Goal: Task Accomplishment & Management: Use online tool/utility

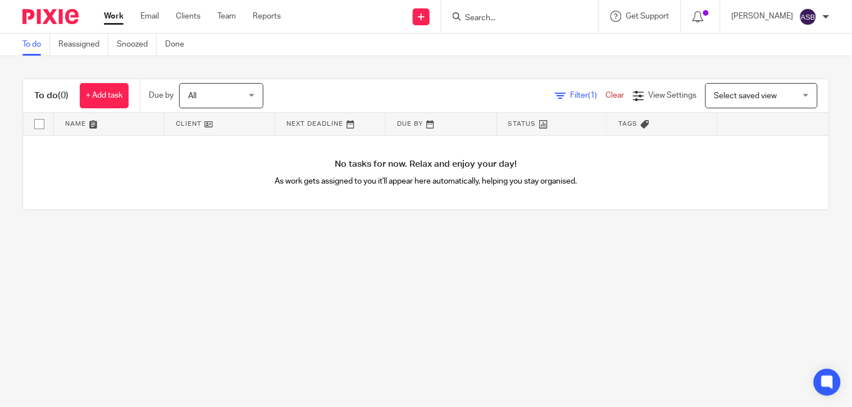
click at [506, 15] on input "Search" at bounding box center [514, 18] width 101 height 10
paste input "Healing Space Hac"
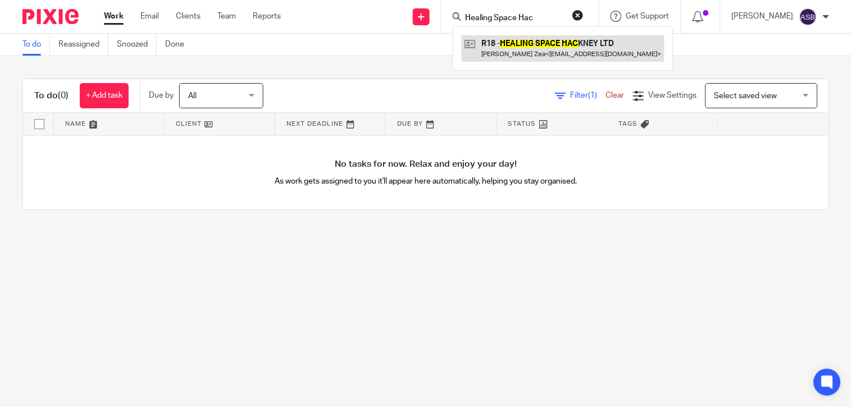
type input "Healing Space Hac"
click at [518, 45] on link at bounding box center [562, 48] width 203 height 26
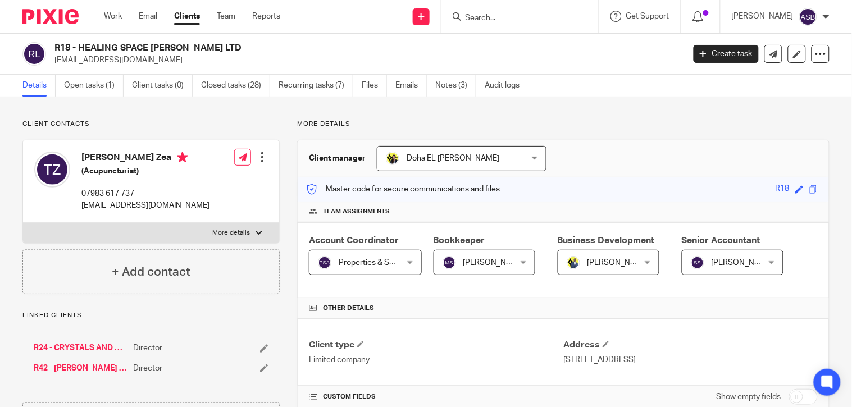
click at [493, 19] on input "Search" at bounding box center [514, 18] width 101 height 10
paste input "EDWARD PEARCE ELECTRICAL SERVICES LIMITED"
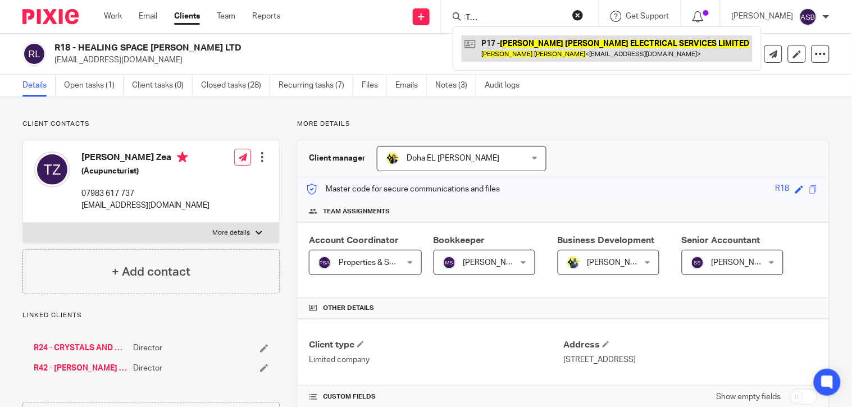
type input "EDWARD PEARCE ELECTRICAL SERVICES LIMITED"
drag, startPoint x: 533, startPoint y: 42, endPoint x: 528, endPoint y: 60, distance: 18.1
click at [533, 42] on link at bounding box center [606, 48] width 291 height 26
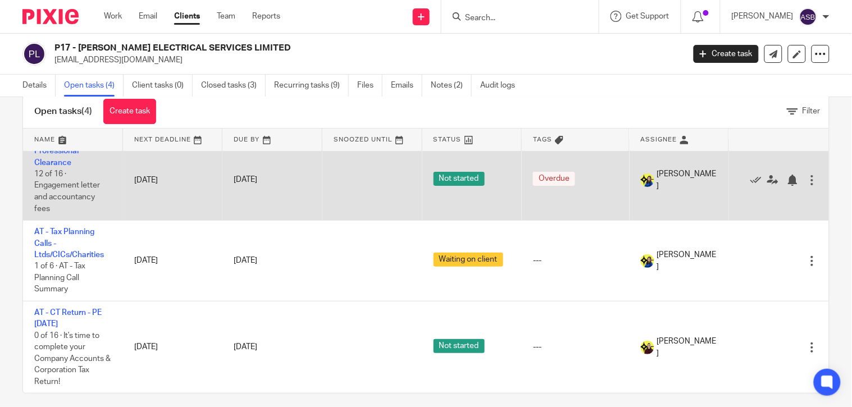
scroll to position [34, 0]
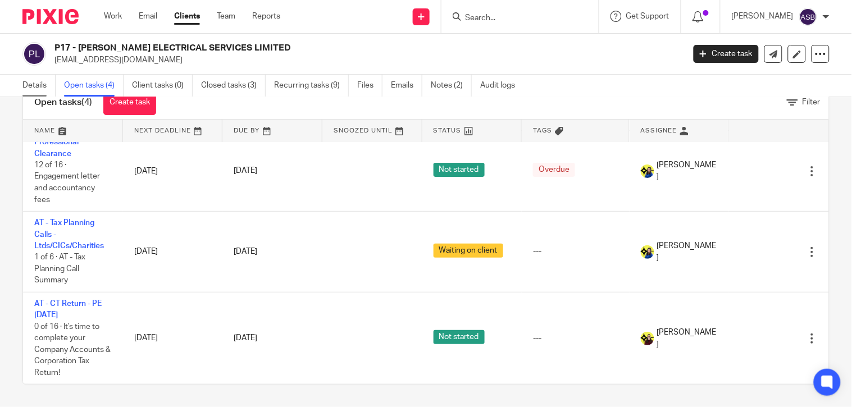
click at [41, 82] on link "Details" at bounding box center [38, 86] width 33 height 22
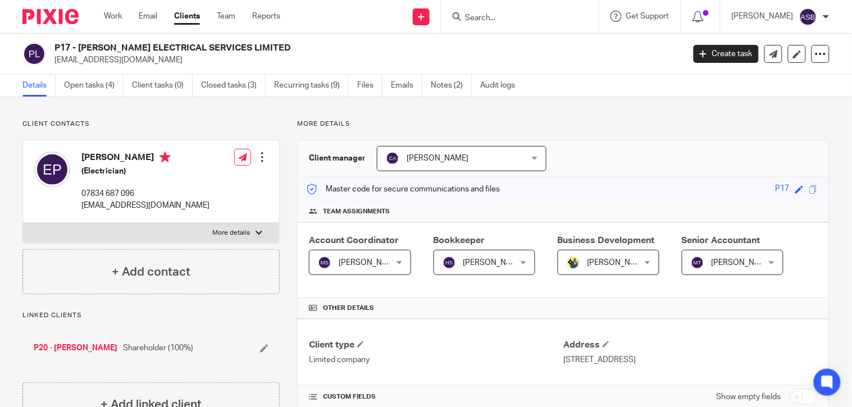
click at [502, 17] on input "Search" at bounding box center [514, 18] width 101 height 10
paste input "KARMASPIRIT"
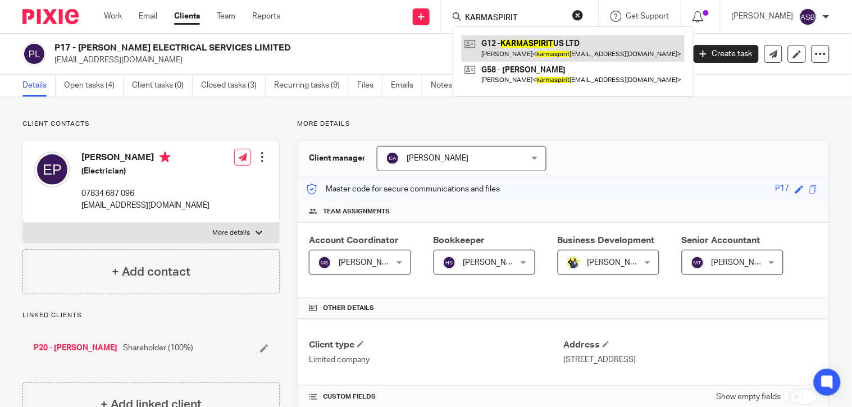
type input "KARMASPIRIT"
click at [546, 51] on link at bounding box center [572, 48] width 223 height 26
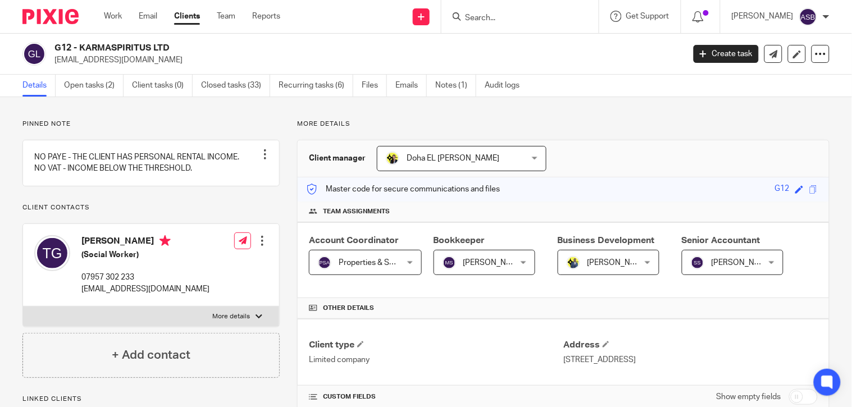
click at [489, 8] on div at bounding box center [519, 16] width 157 height 33
click at [473, 15] on input "Search" at bounding box center [514, 18] width 101 height 10
paste input "C12"
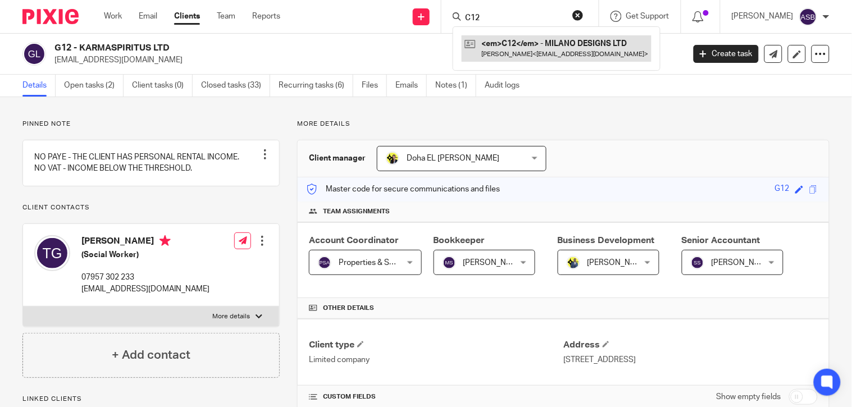
type input "C12"
click at [507, 46] on link at bounding box center [556, 48] width 190 height 26
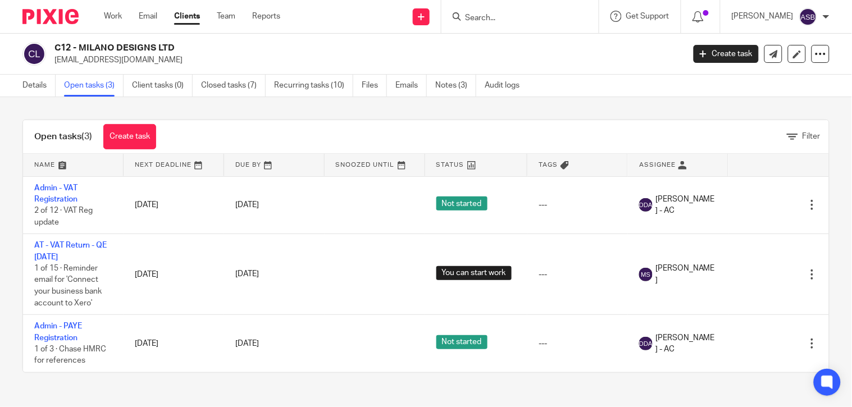
click at [19, 85] on div "Details Open tasks (3) Client tasks (0) Closed tasks (7) Recurring tasks (10) F…" at bounding box center [273, 86] width 547 height 22
click at [36, 85] on link "Details" at bounding box center [38, 86] width 33 height 22
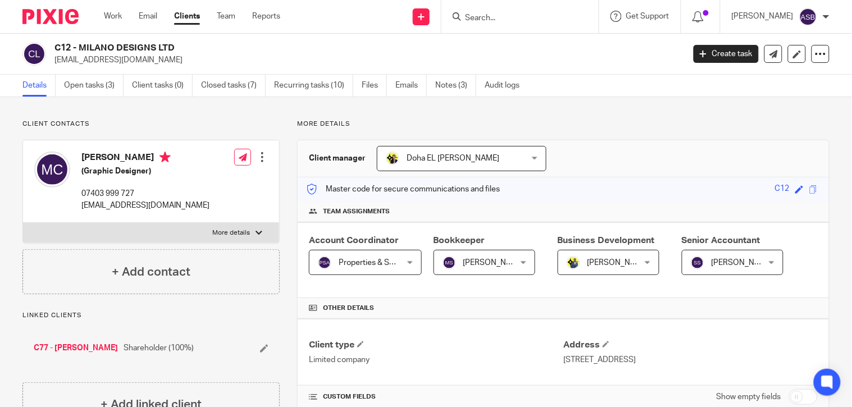
click at [475, 24] on div at bounding box center [519, 16] width 157 height 33
click at [477, 19] on input "Search" at bounding box center [514, 18] width 101 height 10
paste input "G71"
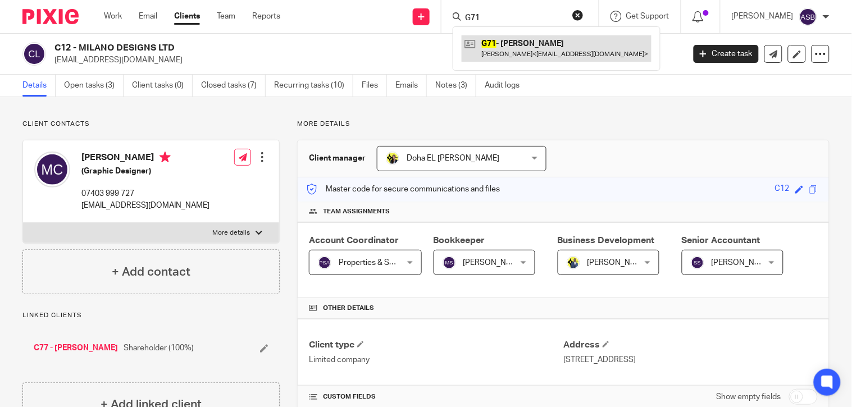
type input "G71"
click at [511, 48] on link at bounding box center [556, 48] width 190 height 26
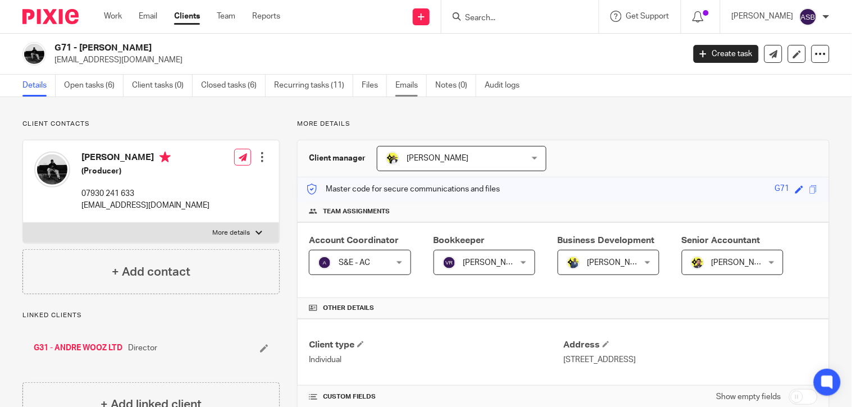
click at [409, 83] on link "Emails" at bounding box center [410, 86] width 31 height 22
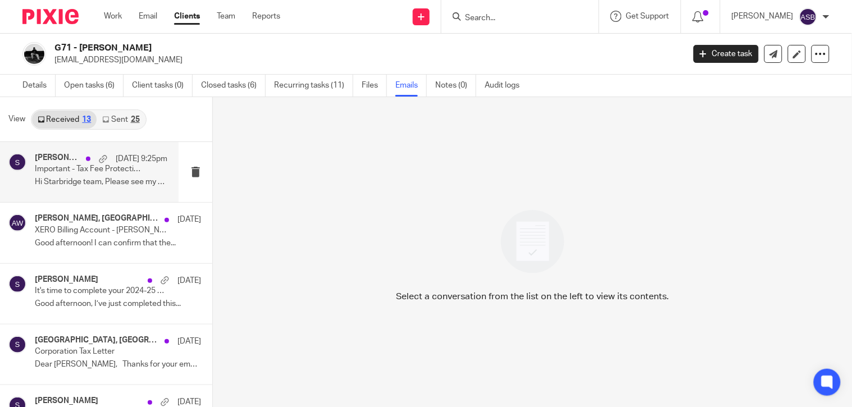
click at [56, 181] on p "Hi Starbridge team, Please see my proof of..." at bounding box center [101, 182] width 132 height 10
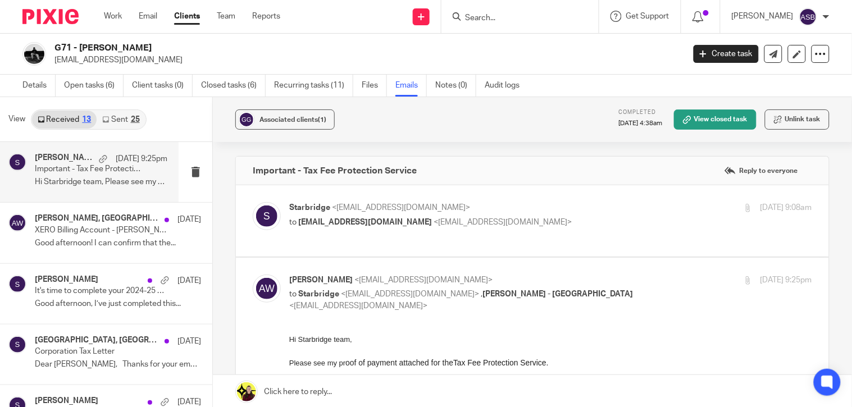
click at [523, 234] on div "Starbridge <info@starbridge.uk> to contact@andrewooz.com <contact@andrewooz.com…" at bounding box center [532, 221] width 559 height 38
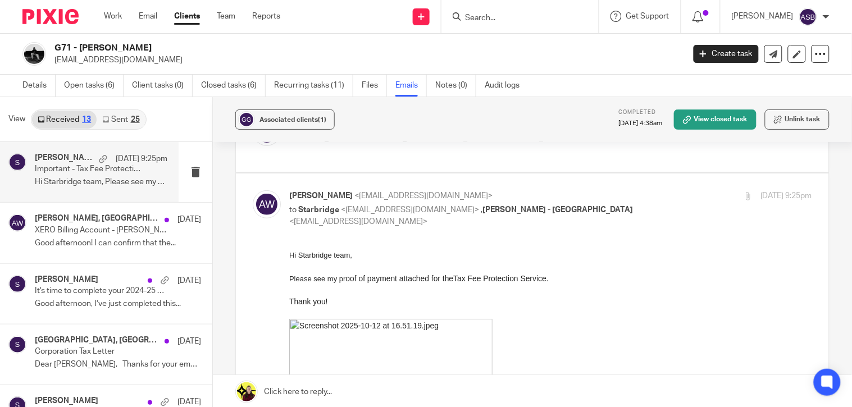
scroll to position [62, 0]
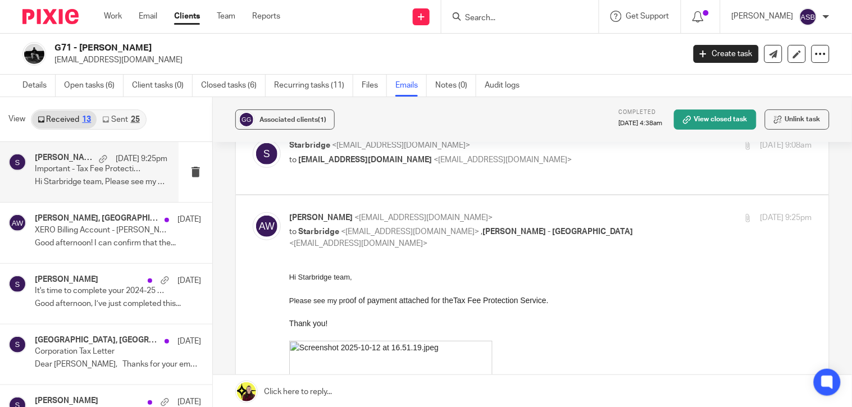
click at [512, 179] on label at bounding box center [532, 158] width 593 height 71
click at [253, 140] on input "checkbox" at bounding box center [252, 139] width 1 height 1
checkbox input "true"
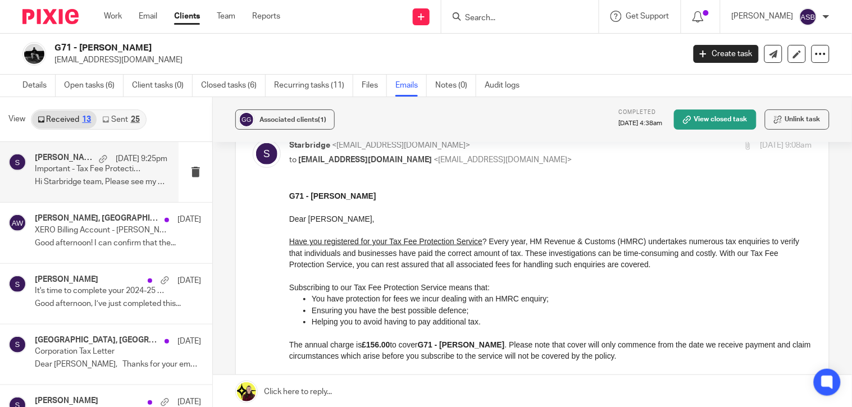
scroll to position [0, 0]
drag, startPoint x: 80, startPoint y: 45, endPoint x: 159, endPoint y: 48, distance: 79.8
click at [159, 48] on h2 "G71 - ANDRE GRIFFITHS" at bounding box center [302, 48] width 497 height 12
copy h2 "ANDRE GRIFFITHS"
click at [40, 86] on link "Details" at bounding box center [38, 86] width 33 height 22
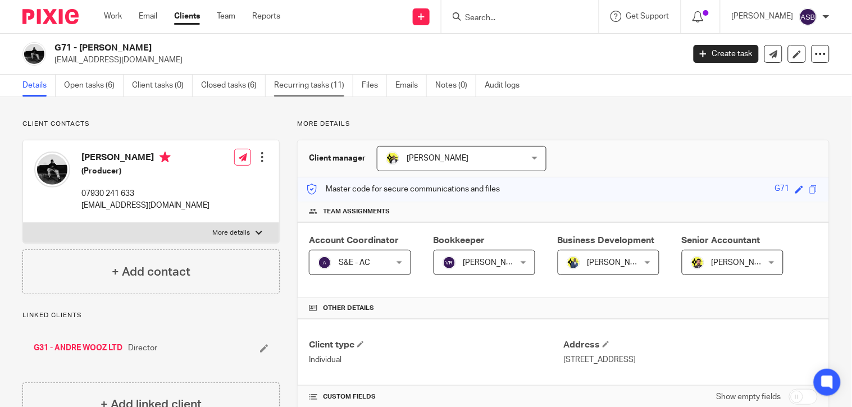
click at [304, 88] on link "Recurring tasks (11)" at bounding box center [313, 86] width 79 height 22
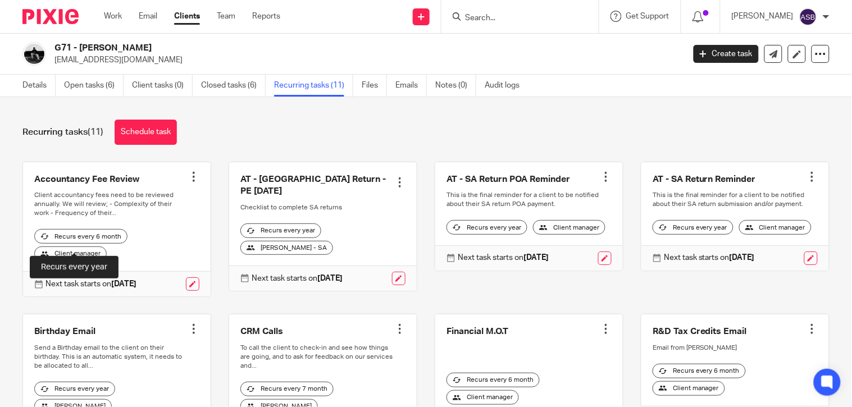
scroll to position [235, 0]
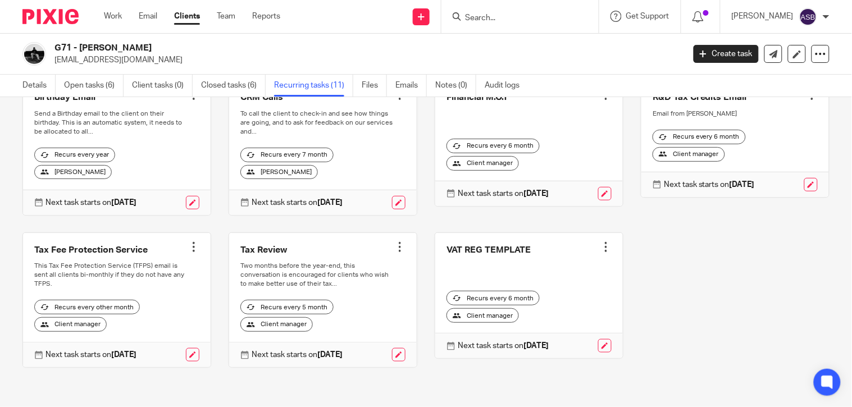
click at [188, 246] on div at bounding box center [193, 246] width 11 height 11
click at [139, 320] on span "Cancel schedule" at bounding box center [147, 318] width 59 height 8
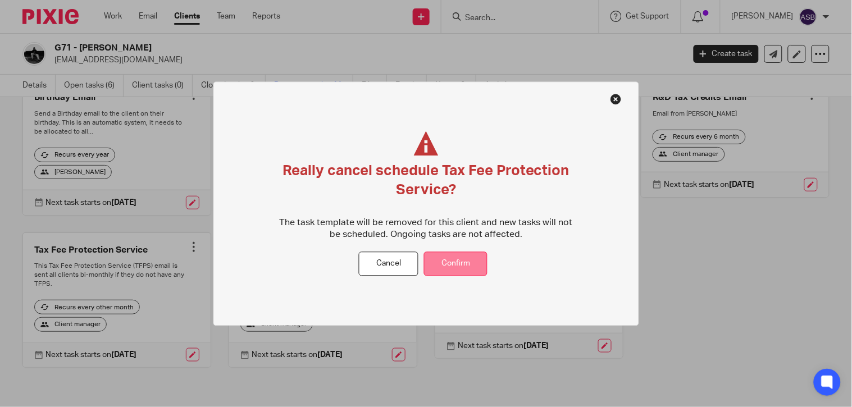
click at [442, 267] on button "Confirm" at bounding box center [455, 264] width 63 height 24
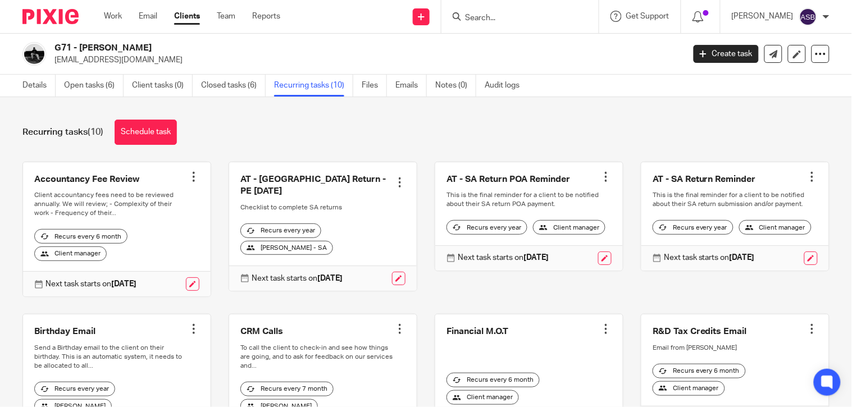
drag, startPoint x: 79, startPoint y: 47, endPoint x: 184, endPoint y: 45, distance: 105.0
click at [184, 45] on h2 "G71 - [PERSON_NAME]" at bounding box center [302, 48] width 497 height 12
copy h2 "[PERSON_NAME]"
click at [483, 21] on input "Search" at bounding box center [514, 18] width 101 height 10
paste input "K28"
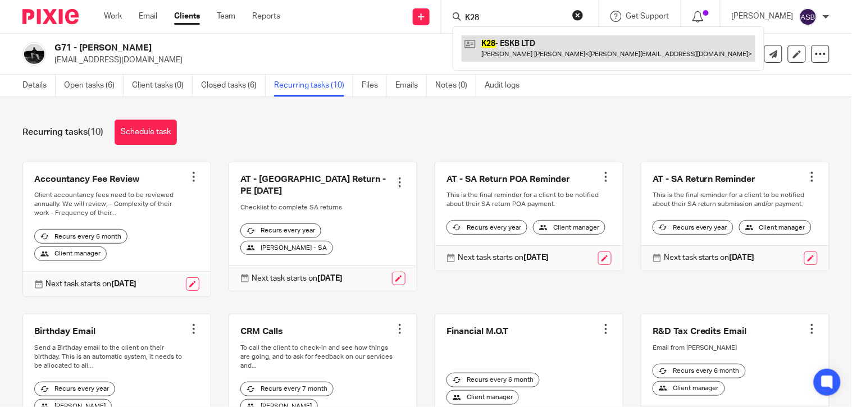
type input "K28"
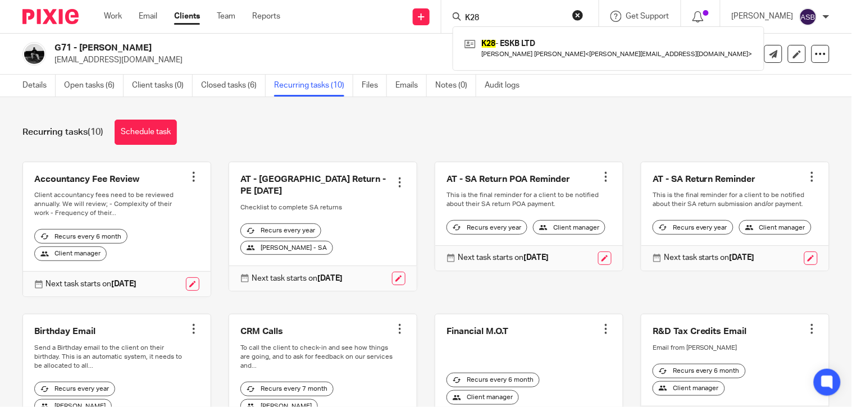
drag, startPoint x: 496, startPoint y: 49, endPoint x: 437, endPoint y: 57, distance: 59.5
click at [496, 49] on link at bounding box center [608, 48] width 294 height 26
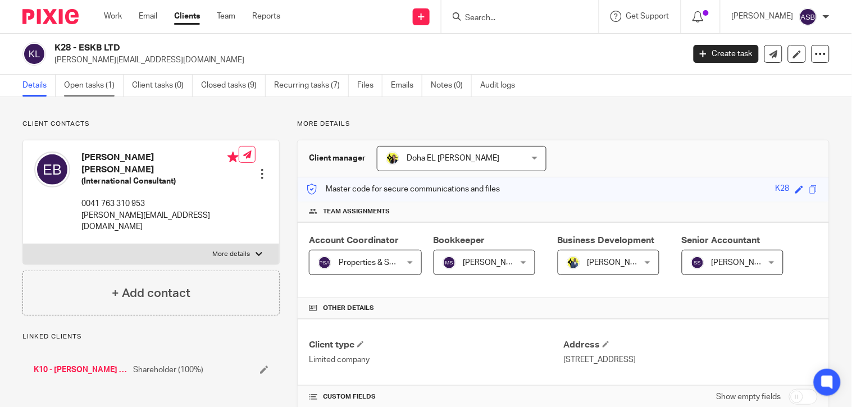
click at [92, 86] on link "Open tasks (1)" at bounding box center [94, 86] width 60 height 22
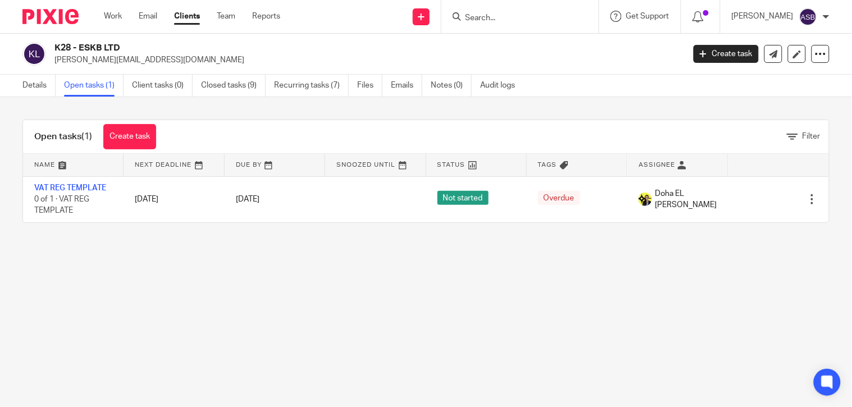
click at [497, 15] on input "Search" at bounding box center [514, 18] width 101 height 10
paste input "Cottspubs Limi"
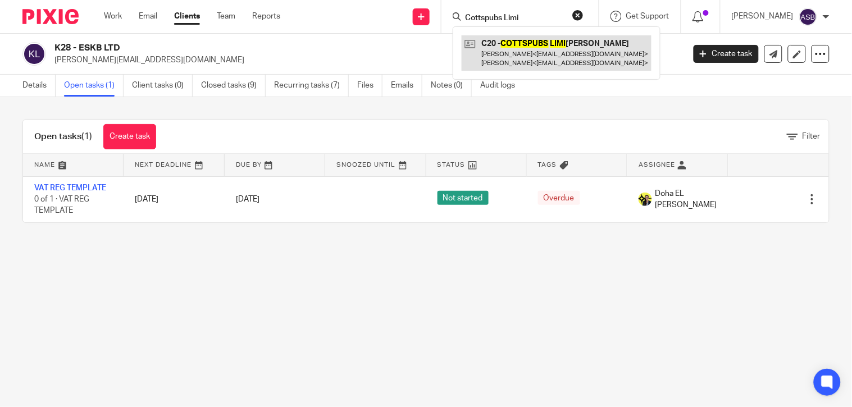
type input "Cottspubs Limi"
click at [543, 51] on link at bounding box center [556, 52] width 190 height 35
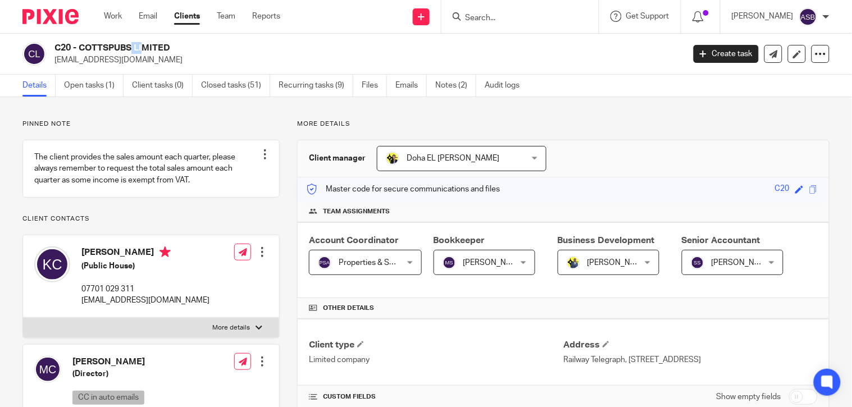
drag, startPoint x: 53, startPoint y: 45, endPoint x: 70, endPoint y: 44, distance: 16.9
click at [70, 44] on div "C20 - COTTSPUBS LIMITED kaydeen_cotterel@msn.com" at bounding box center [349, 54] width 654 height 24
copy h2 "C20"
drag, startPoint x: 511, startPoint y: 21, endPoint x: 505, endPoint y: 19, distance: 6.4
click at [511, 21] on input "Search" at bounding box center [514, 18] width 101 height 10
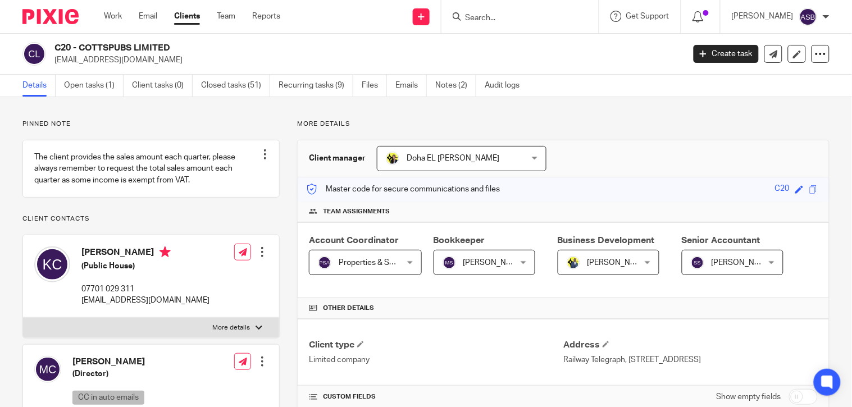
paste input "MATHEWLCA"
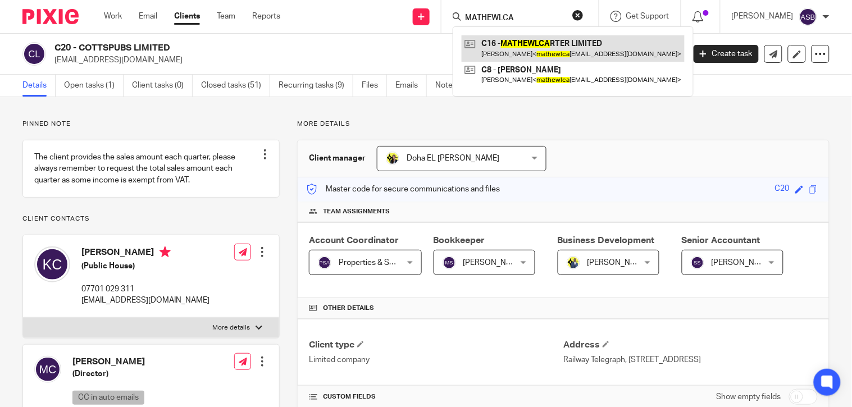
type input "MATHEWLCA"
click at [523, 55] on link at bounding box center [572, 48] width 223 height 26
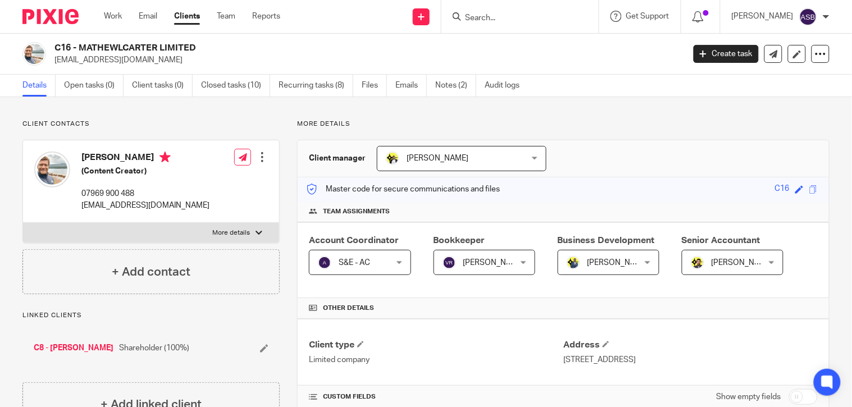
click at [502, 17] on input "Search" at bounding box center [514, 18] width 101 height 10
paste input "Cottspub"
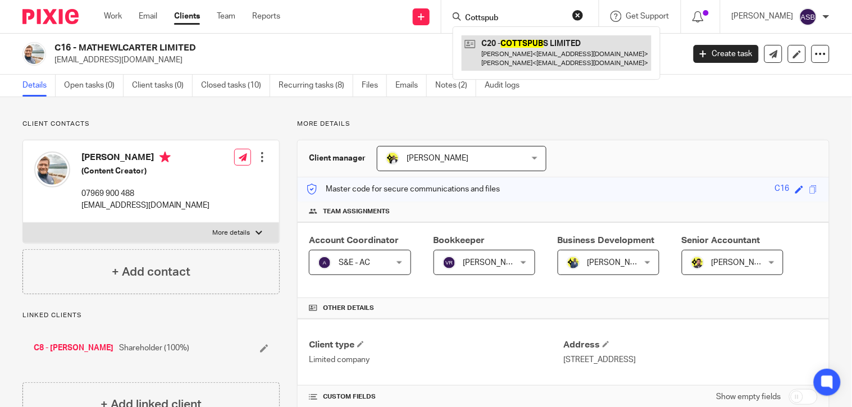
type input "Cottspub"
click at [496, 54] on link at bounding box center [556, 52] width 190 height 35
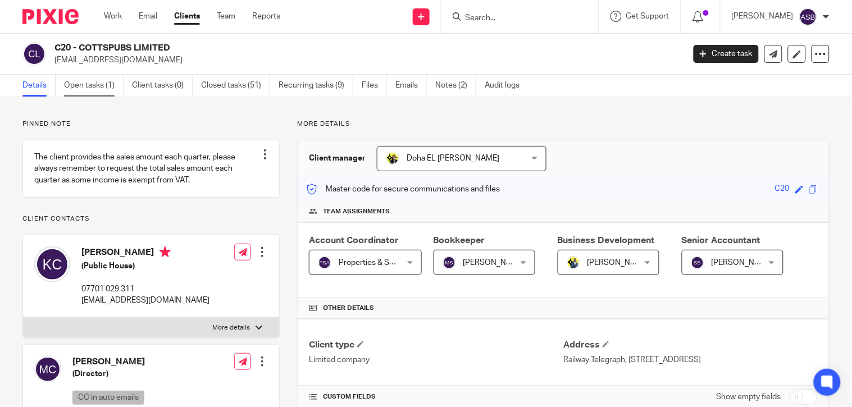
click at [86, 83] on link "Open tasks (1)" at bounding box center [94, 86] width 60 height 22
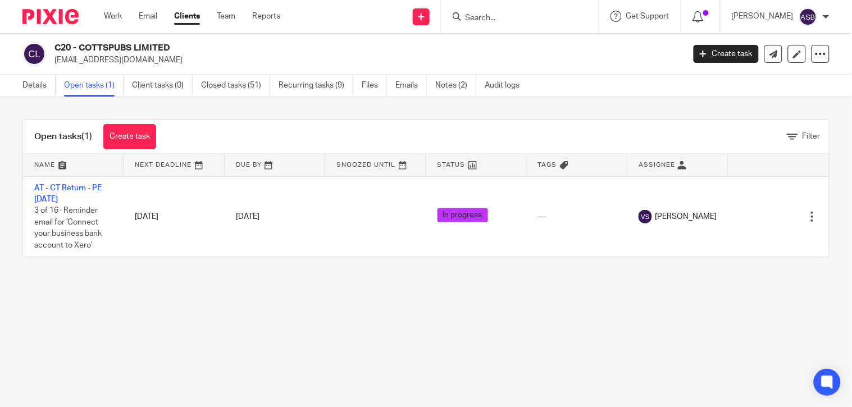
click at [500, 19] on input "Search" at bounding box center [514, 18] width 101 height 10
click at [487, 19] on input "Search" at bounding box center [514, 18] width 101 height 10
paste input "A93"
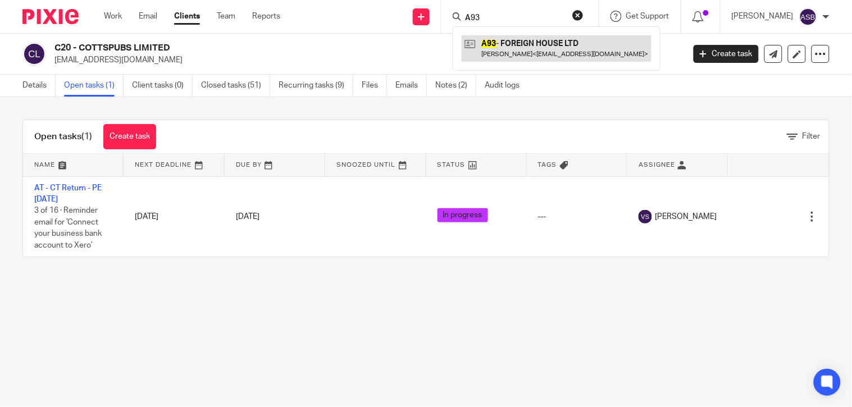
type input "A93"
click at [501, 43] on link at bounding box center [556, 48] width 190 height 26
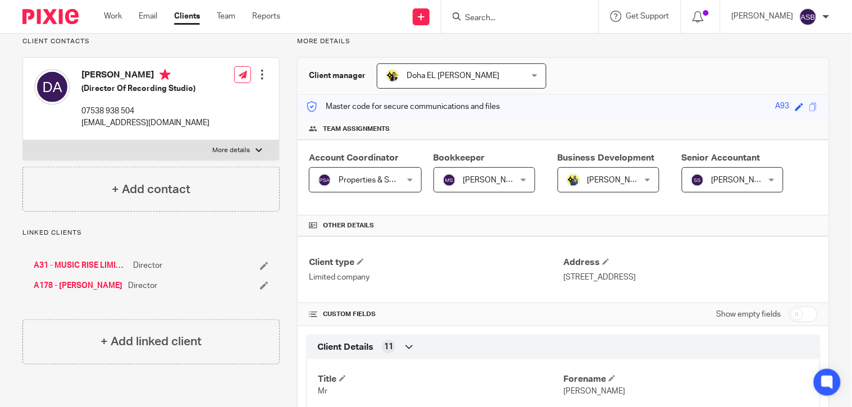
scroll to position [187, 0]
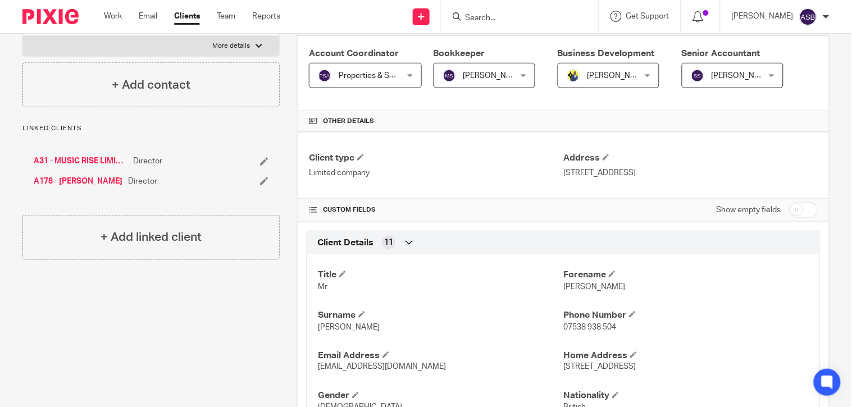
click at [472, 15] on input "Search" at bounding box center [514, 18] width 101 height 10
paste input "TOSINCOLE PROD"
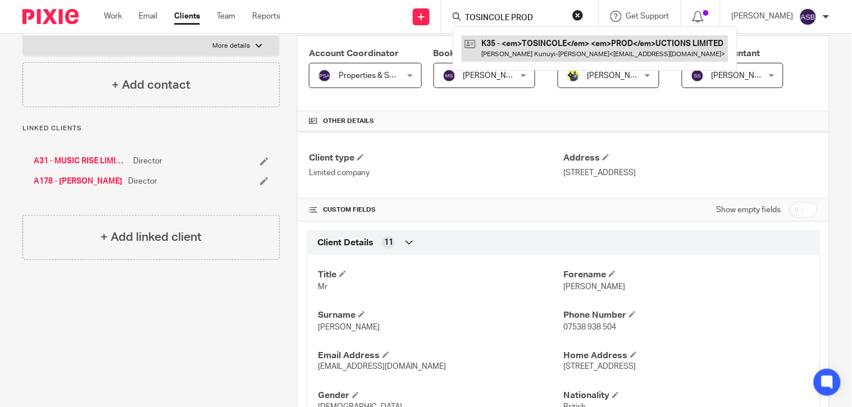
type input "TOSINCOLE PROD"
click at [523, 47] on link at bounding box center [594, 48] width 267 height 26
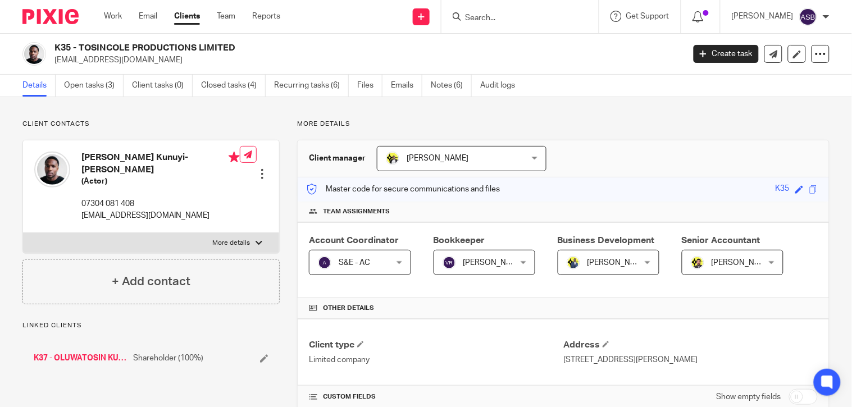
drag, startPoint x: 51, startPoint y: 46, endPoint x: 241, endPoint y: 47, distance: 190.9
click at [241, 47] on div "K35 - TOSINCOLE PRODUCTIONS LIMITED [PERSON_NAME][EMAIL_ADDRESS][DOMAIN_NAME]" at bounding box center [349, 54] width 654 height 24
copy h2 "K35 - TOSINCOLE PRODUCTIONS LIMITED"
click at [83, 89] on link "Open tasks (3)" at bounding box center [94, 86] width 60 height 22
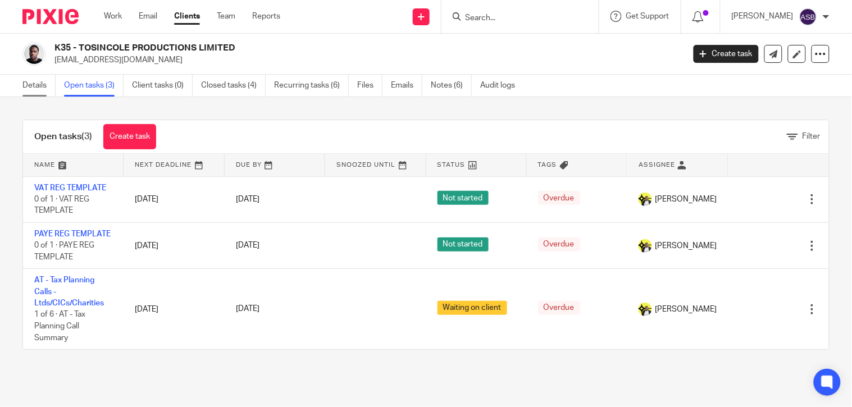
click at [43, 86] on link "Details" at bounding box center [38, 86] width 33 height 22
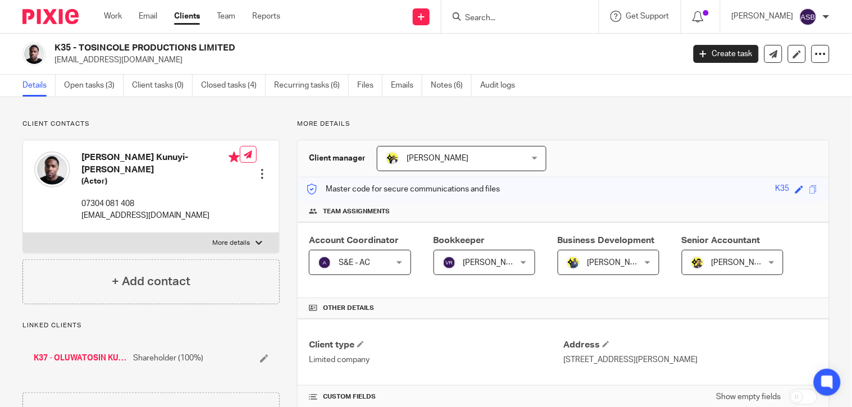
click at [473, 19] on input "Search" at bounding box center [514, 18] width 101 height 10
paste input "KIDS HA"
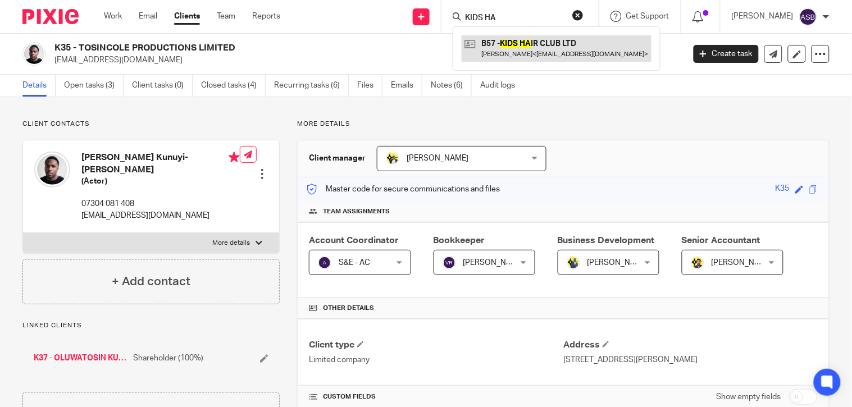
type input "KIDS HA"
click at [490, 43] on link at bounding box center [556, 48] width 190 height 26
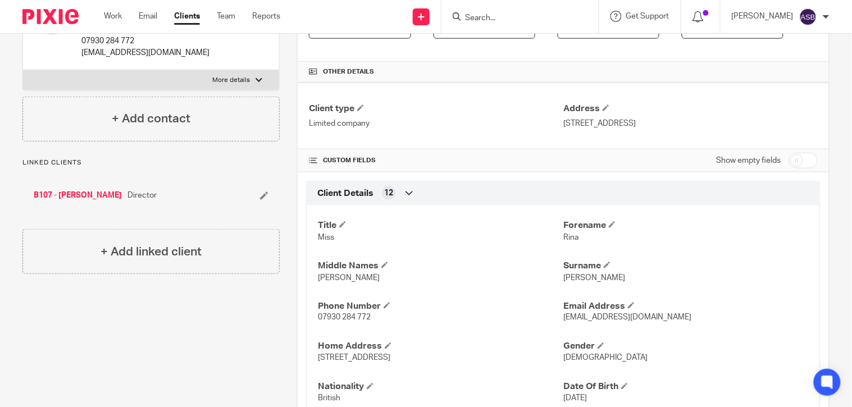
scroll to position [249, 0]
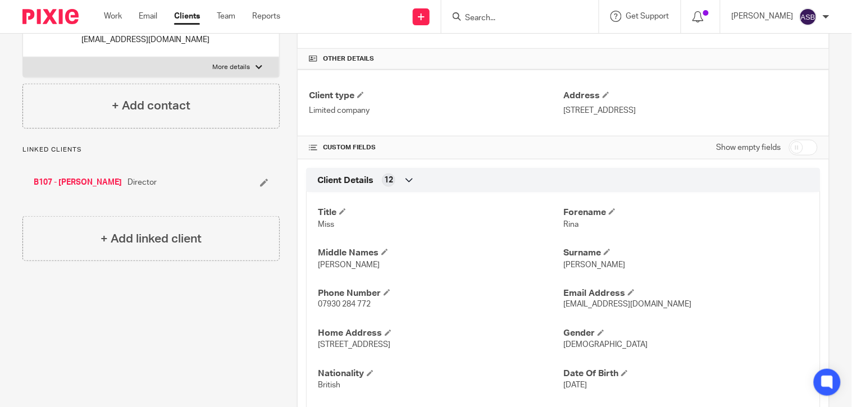
click at [472, 20] on input "Search" at bounding box center [514, 18] width 101 height 10
paste input "J ADAMS ENGIN"
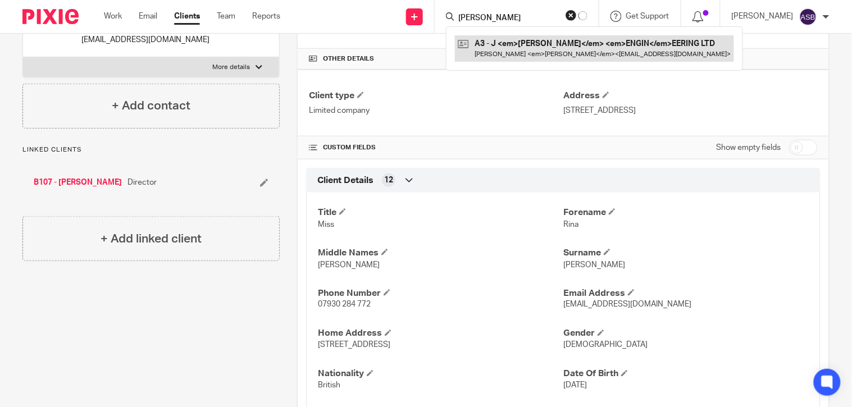
type input "J ADAMS ENGIN"
click at [500, 40] on link at bounding box center [594, 48] width 279 height 26
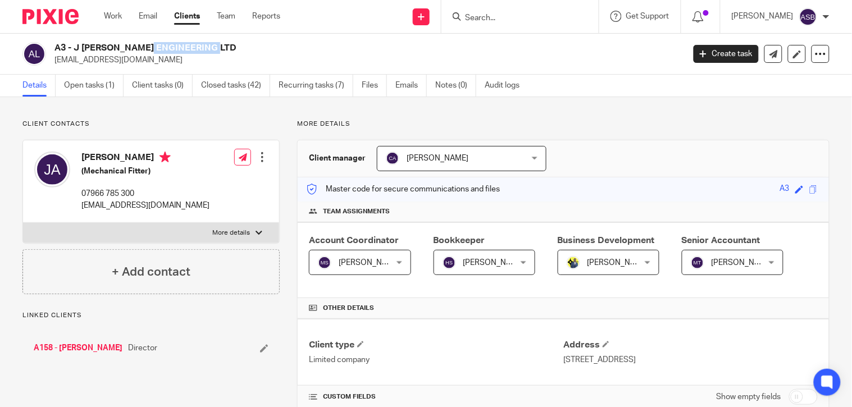
click at [143, 48] on h2 "A3 - J ADAMS ENGINEERING LTD" at bounding box center [302, 48] width 497 height 12
click at [478, 21] on input "Search" at bounding box center [514, 18] width 101 height 10
paste input "KIDS HAI"
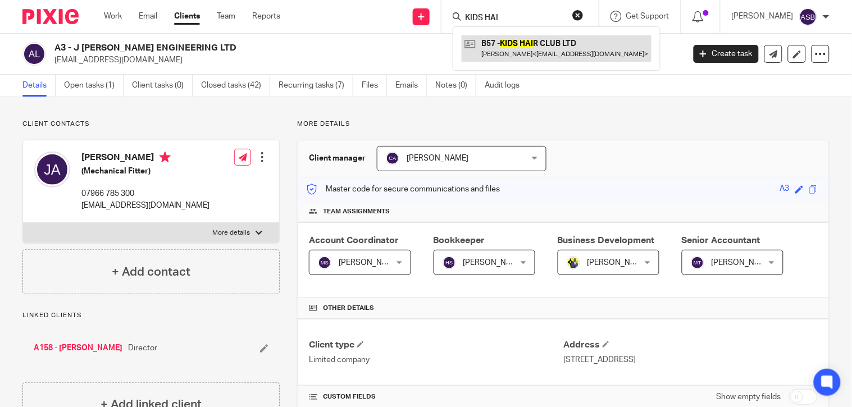
type input "KIDS HAI"
click at [509, 47] on link at bounding box center [556, 48] width 190 height 26
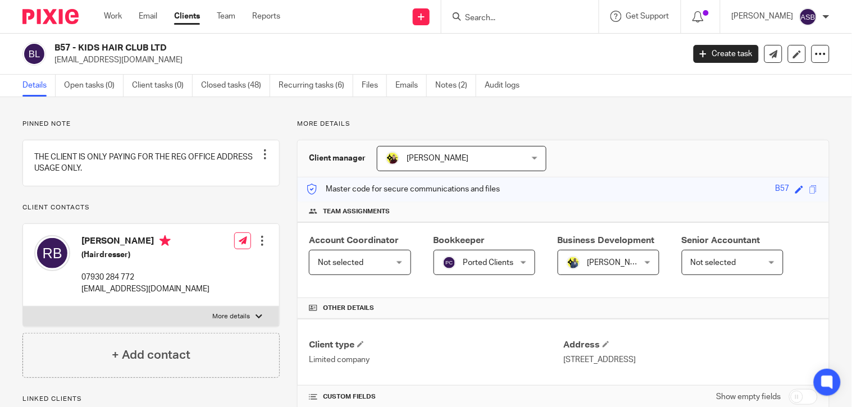
click at [504, 13] on input "Search" at bounding box center [514, 18] width 101 height 10
paste input "[DEMOGRAPHIC_DATA] LTD"
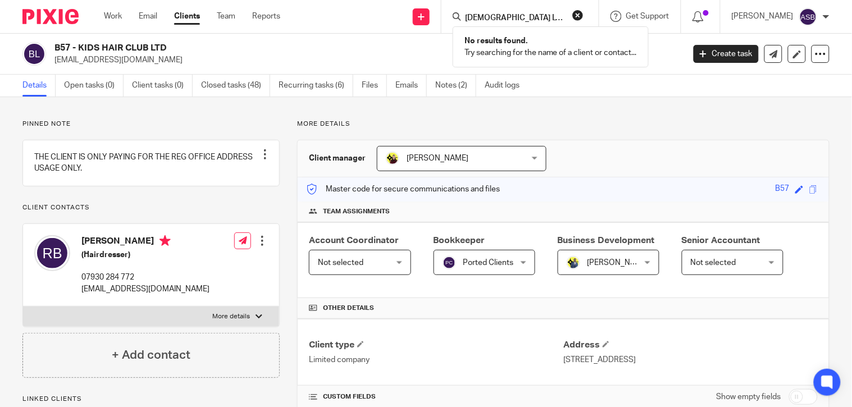
type input "[DEMOGRAPHIC_DATA] LTD"
click at [574, 11] on button "reset" at bounding box center [577, 15] width 11 height 11
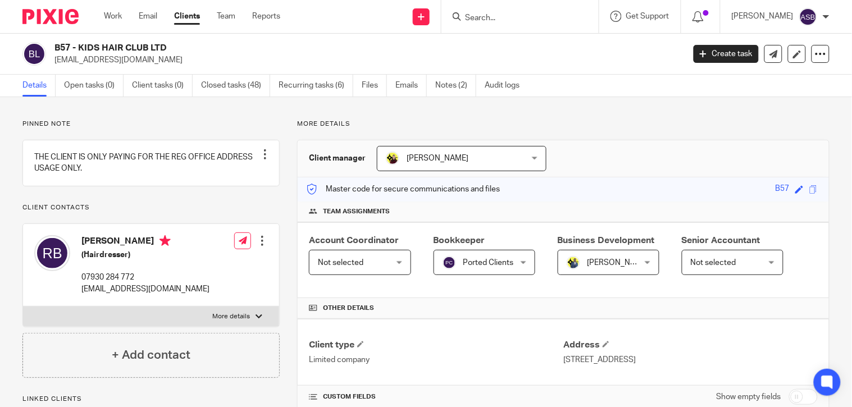
click at [469, 21] on input "Search" at bounding box center [514, 18] width 101 height 10
paste input "1. EDWARD PEARCE ELECTRICAL"
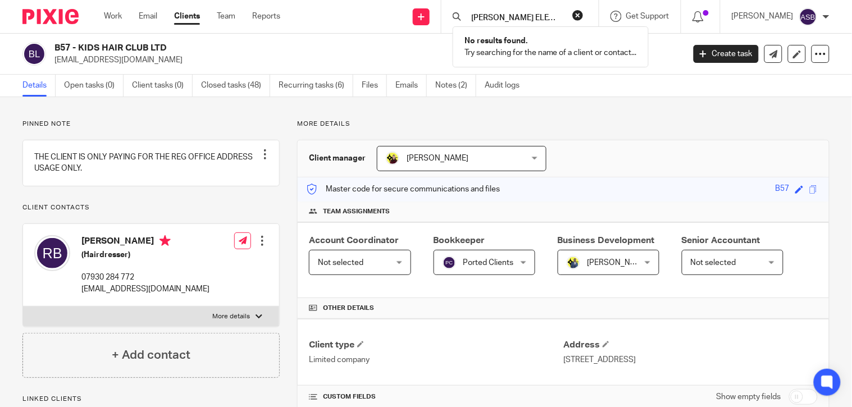
scroll to position [0, 11]
type input "1. EDWARD PEARCE ELECTR"
click at [574, 14] on button "reset" at bounding box center [577, 15] width 11 height 11
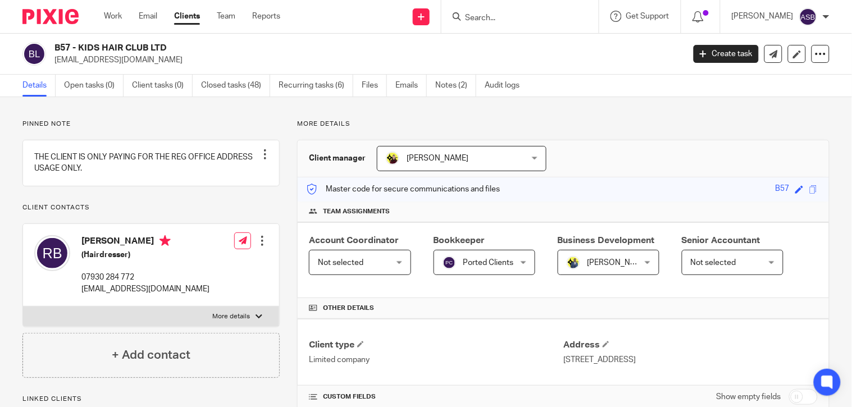
click at [513, 20] on input "Search" at bounding box center [514, 18] width 101 height 10
paste input "1. EDWARD PEARCE ELECTRICAL"
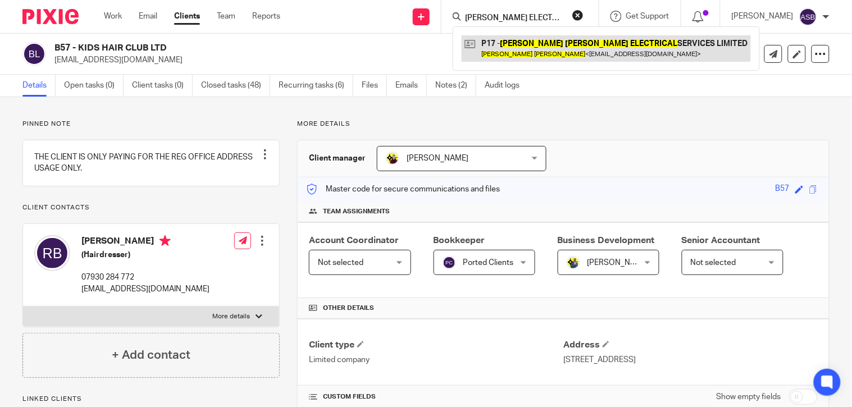
type input "DWARD PEARCE ELECTRICAL"
click at [514, 49] on link at bounding box center [605, 48] width 289 height 26
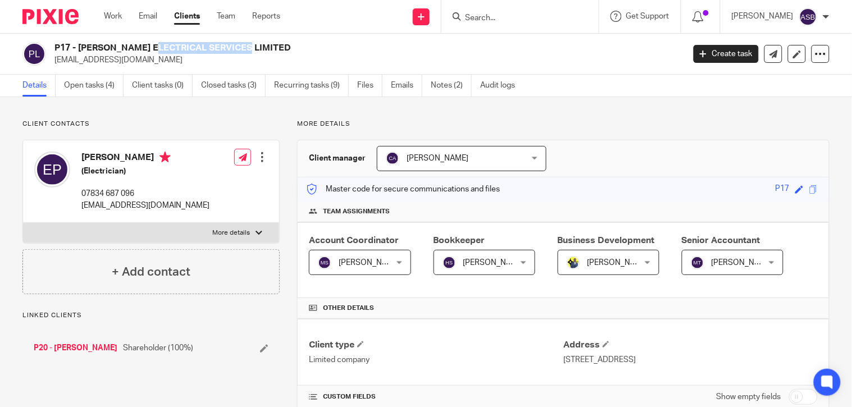
drag, startPoint x: 0, startPoint y: 0, endPoint x: 177, endPoint y: 51, distance: 184.6
click at [177, 51] on h2 "P17 - EDWARD PEARCE ELECTRICAL SERVICES LIMITED" at bounding box center [302, 48] width 497 height 12
copy h2 "EDWARD PEARCE ELEC"
click at [468, 10] on form at bounding box center [524, 17] width 120 height 14
click at [468, 17] on input "Search" at bounding box center [514, 18] width 101 height 10
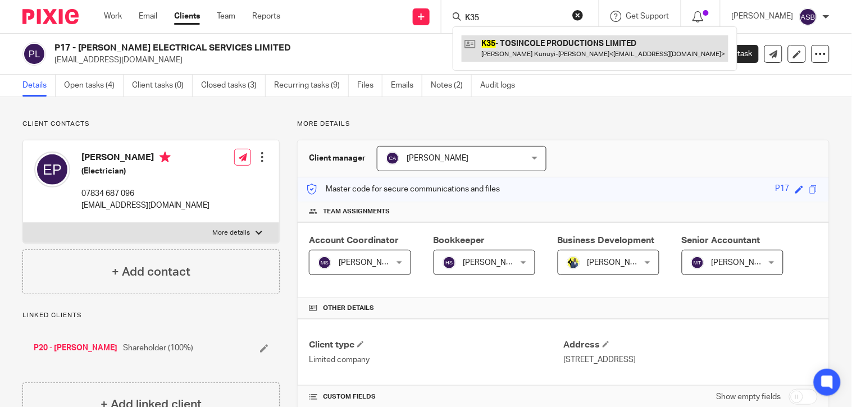
type input "K35"
click at [541, 53] on link at bounding box center [594, 48] width 267 height 26
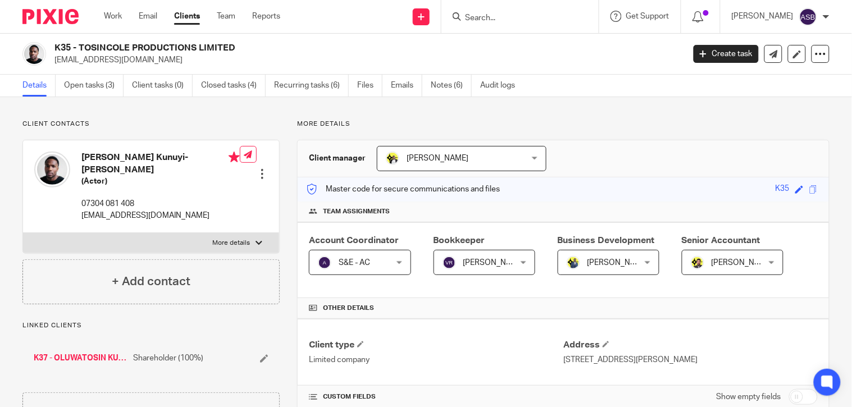
click at [489, 22] on input "Search" at bounding box center [514, 18] width 101 height 10
paste input "D61"
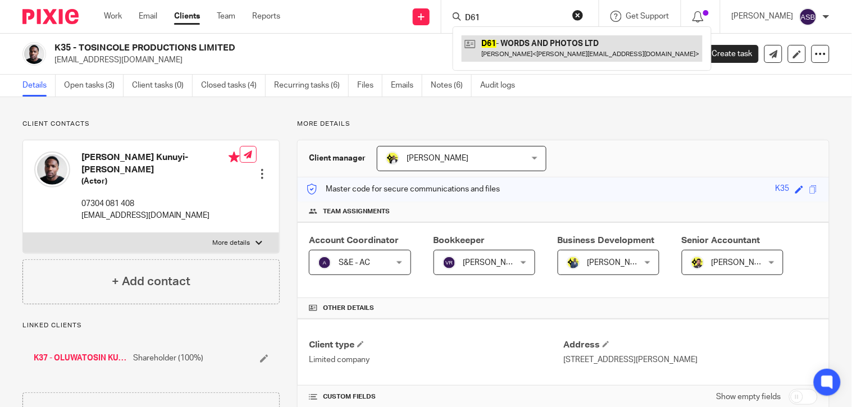
type input "D61"
click at [501, 49] on link at bounding box center [581, 48] width 241 height 26
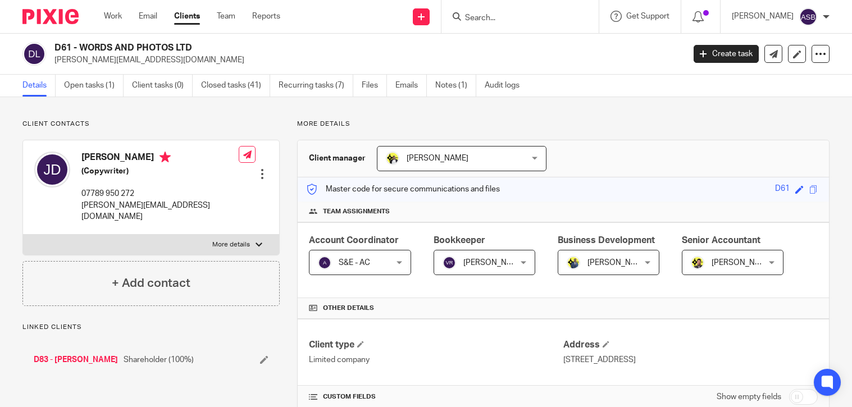
click at [153, 43] on h2 "D61 - WORDS AND PHOTOS LTD" at bounding box center [302, 48] width 497 height 12
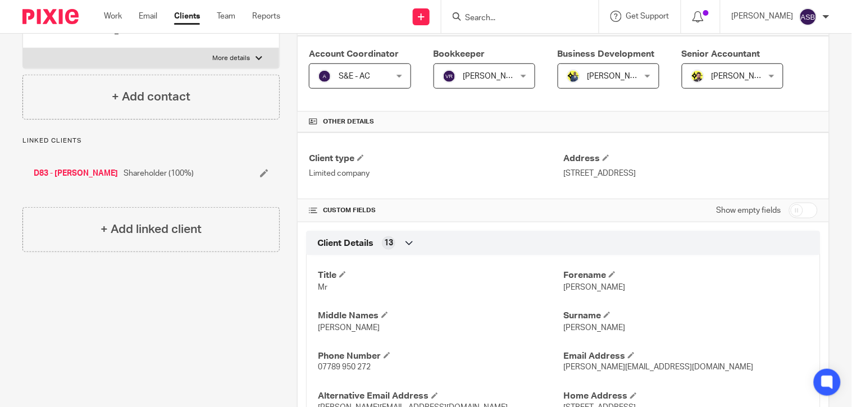
scroll to position [187, 0]
click at [789, 209] on input "checkbox" at bounding box center [803, 210] width 29 height 16
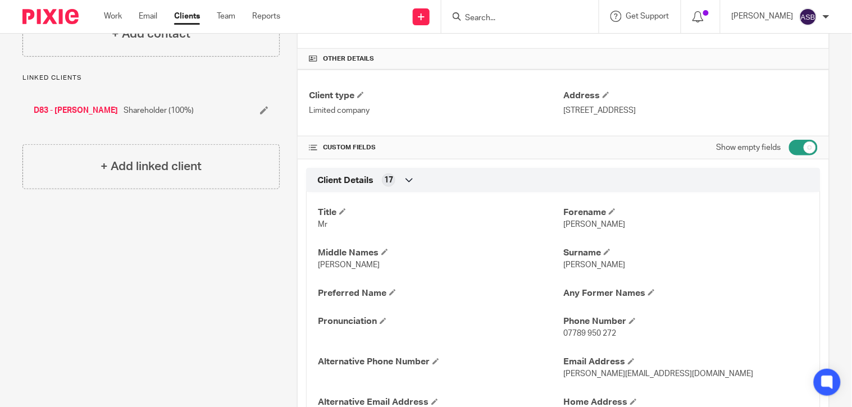
scroll to position [125, 0]
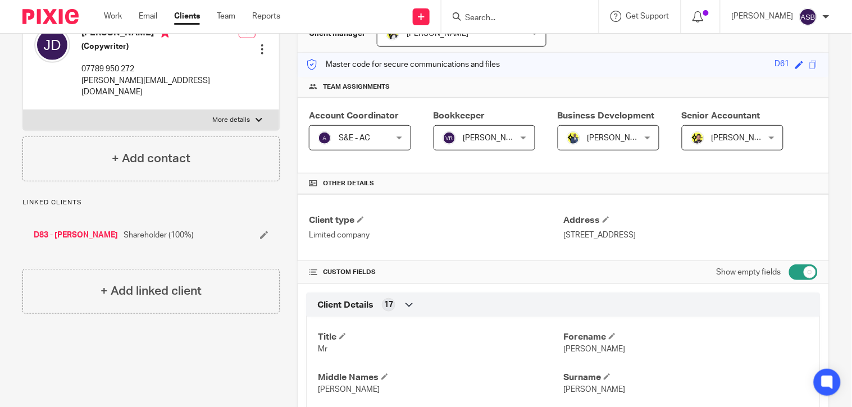
click at [789, 272] on input "checkbox" at bounding box center [803, 272] width 29 height 16
checkbox input "false"
click at [478, 20] on input "Search" at bounding box center [514, 18] width 101 height 10
paste input "EPHRAIM ONYEGBULE"
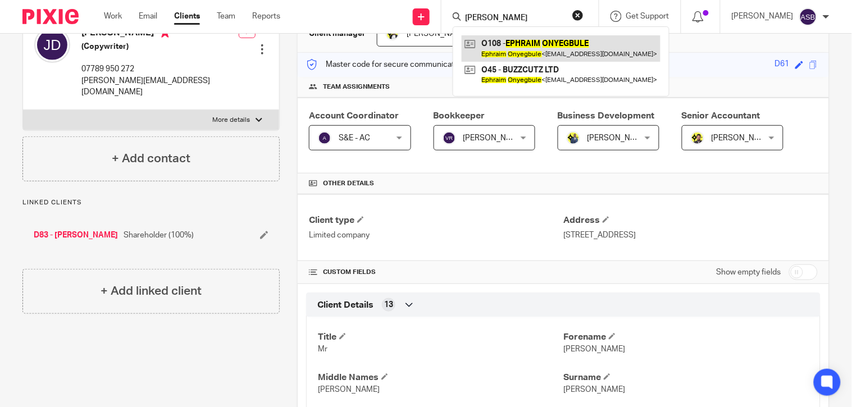
type input "EPHRAIM ONYEGBULE"
click at [517, 42] on link at bounding box center [560, 48] width 199 height 26
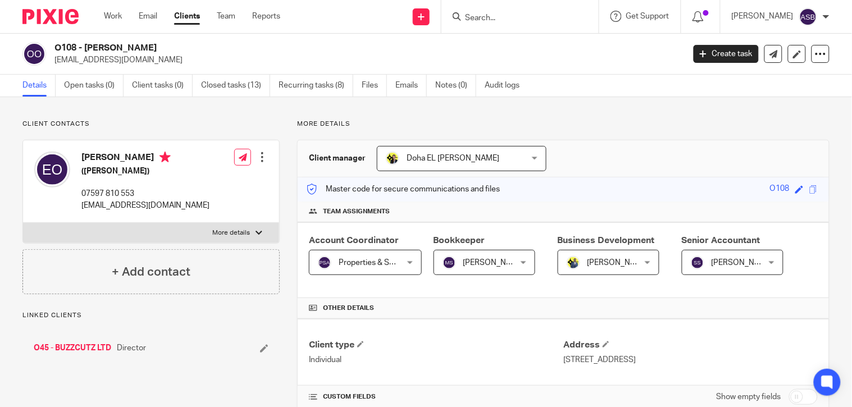
click at [175, 43] on h2 "O108 - EPHRAIM ONYEGBULE" at bounding box center [302, 48] width 497 height 12
click at [464, 23] on form at bounding box center [524, 17] width 120 height 14
click at [469, 19] on input "Search" at bounding box center [514, 18] width 101 height 10
paste input "BLACK SKIN DIRECT"
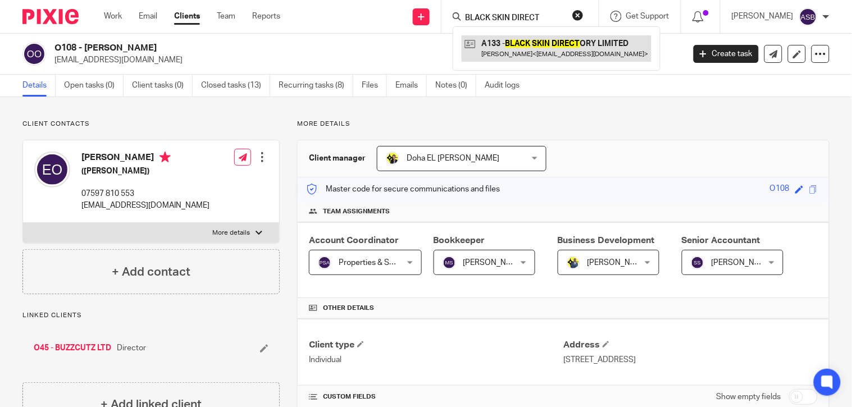
type input "BLACK SKIN DIRECT"
click at [557, 43] on link at bounding box center [556, 48] width 190 height 26
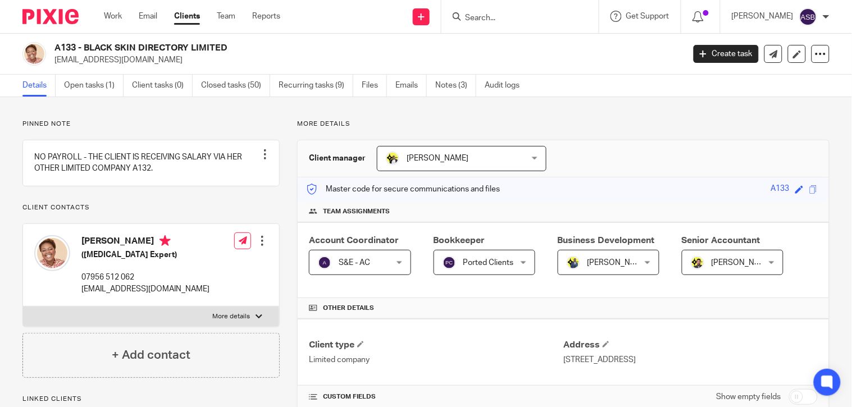
drag, startPoint x: 85, startPoint y: 48, endPoint x: 176, endPoint y: 48, distance: 90.9
click at [176, 48] on h2 "A133 - BLACK SKIN DIRECTORY LIMITED" at bounding box center [302, 48] width 497 height 12
copy h2 "BLACK SKIN DIRECTO"
click at [102, 81] on link "Open tasks (1)" at bounding box center [94, 86] width 60 height 22
click at [497, 19] on input "Search" at bounding box center [514, 18] width 101 height 10
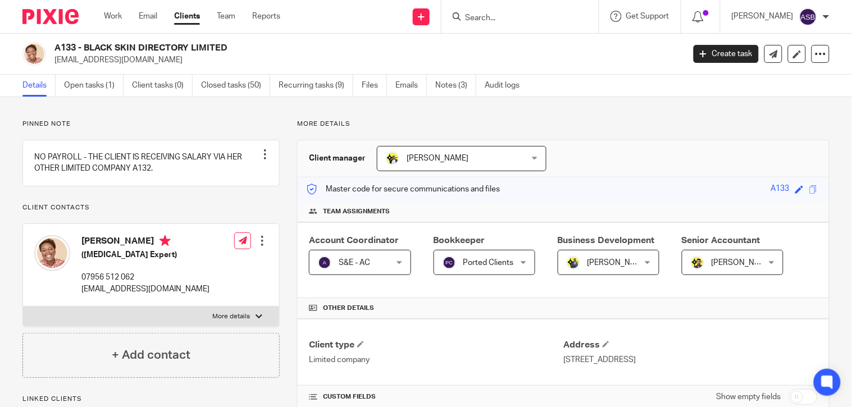
paste input "VISION JOURNEY GLOBAL LOGISTICS LIMITED"
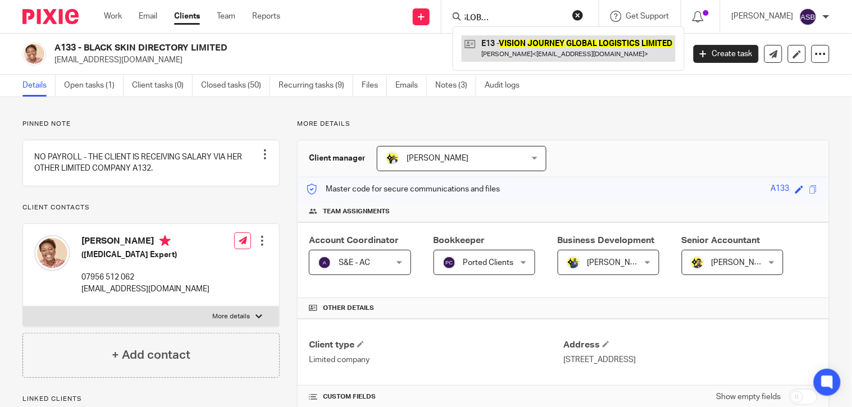
type input "VISION JOURNEY GLOBAL LOGISTICS LIMITED"
click at [521, 49] on link at bounding box center [568, 48] width 214 height 26
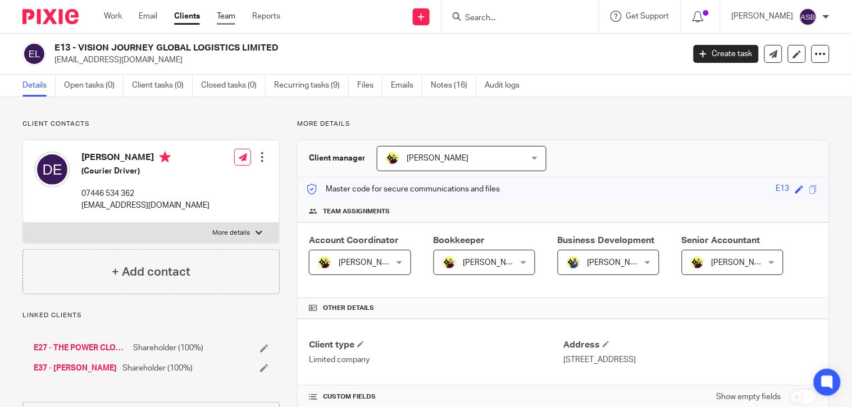
click at [223, 17] on link "Team" at bounding box center [226, 16] width 19 height 11
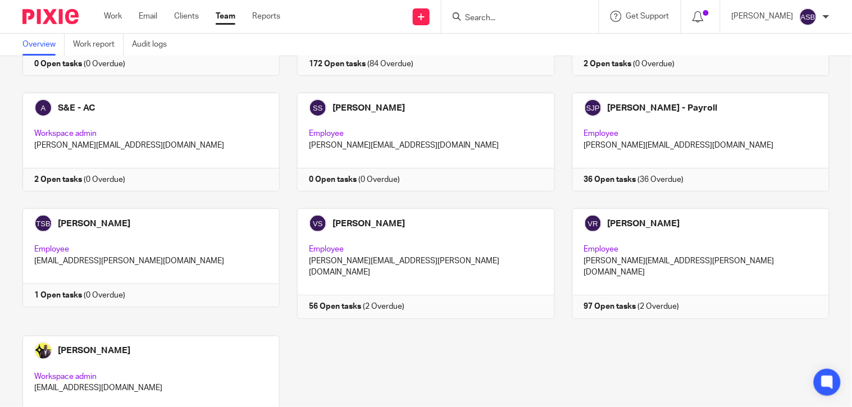
scroll to position [1064, 0]
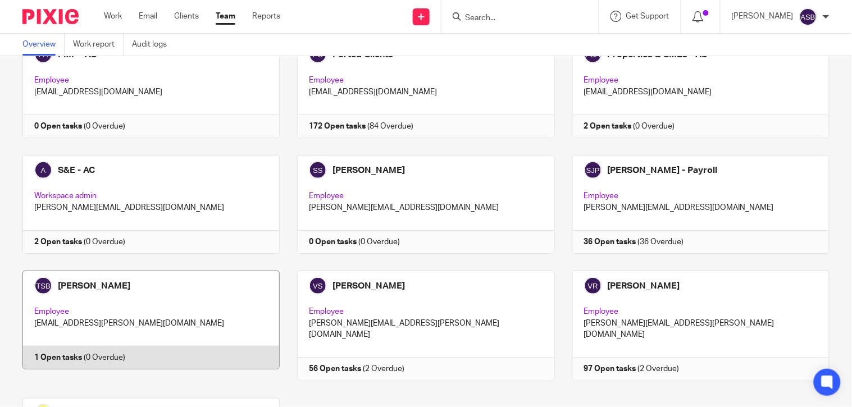
click at [161, 300] on link at bounding box center [142, 326] width 275 height 110
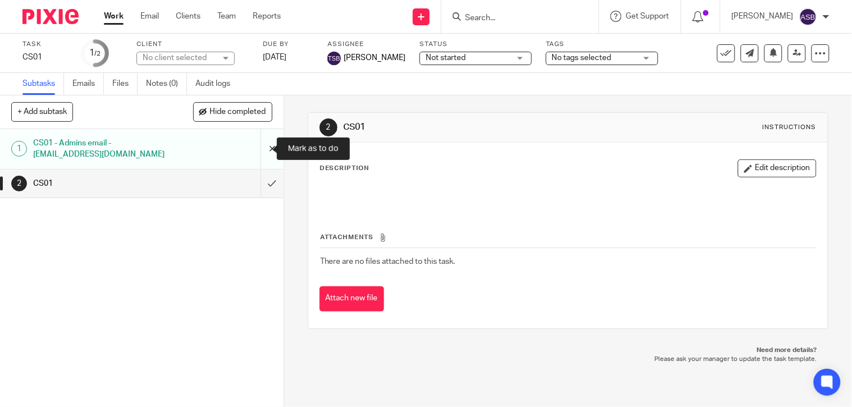
click at [254, 148] on input "submit" at bounding box center [141, 149] width 283 height 40
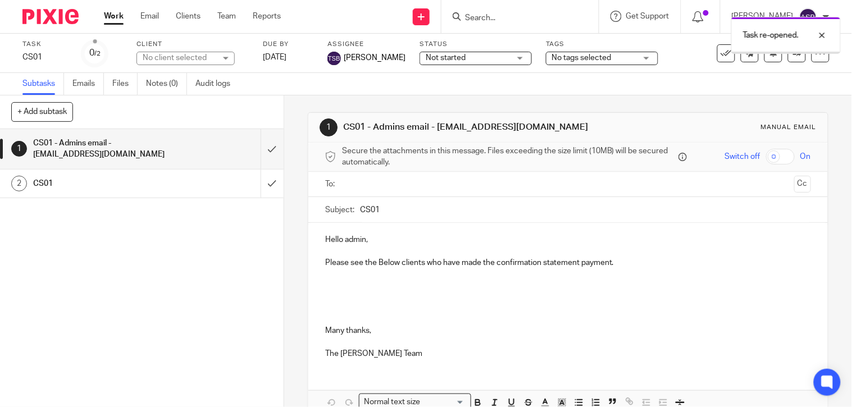
click at [365, 287] on p at bounding box center [568, 296] width 486 height 57
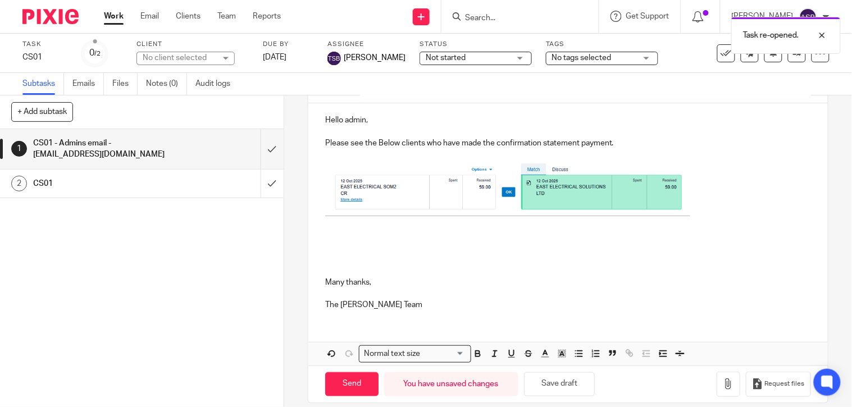
scroll to position [125, 0]
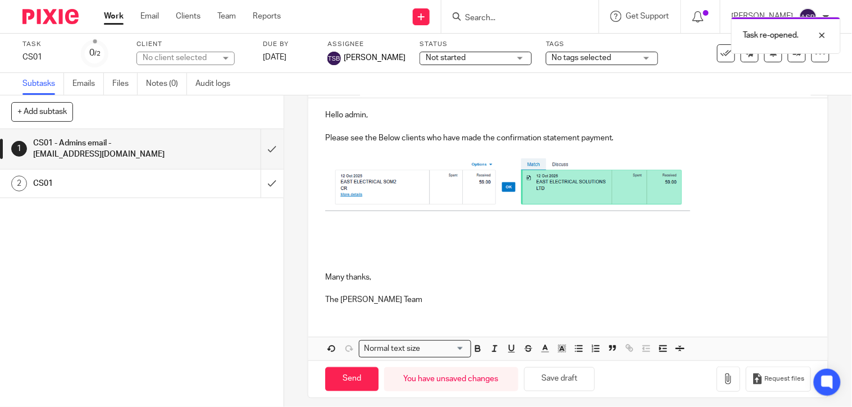
click at [650, 244] on p at bounding box center [568, 248] width 486 height 45
